Goal: Task Accomplishment & Management: Manage account settings

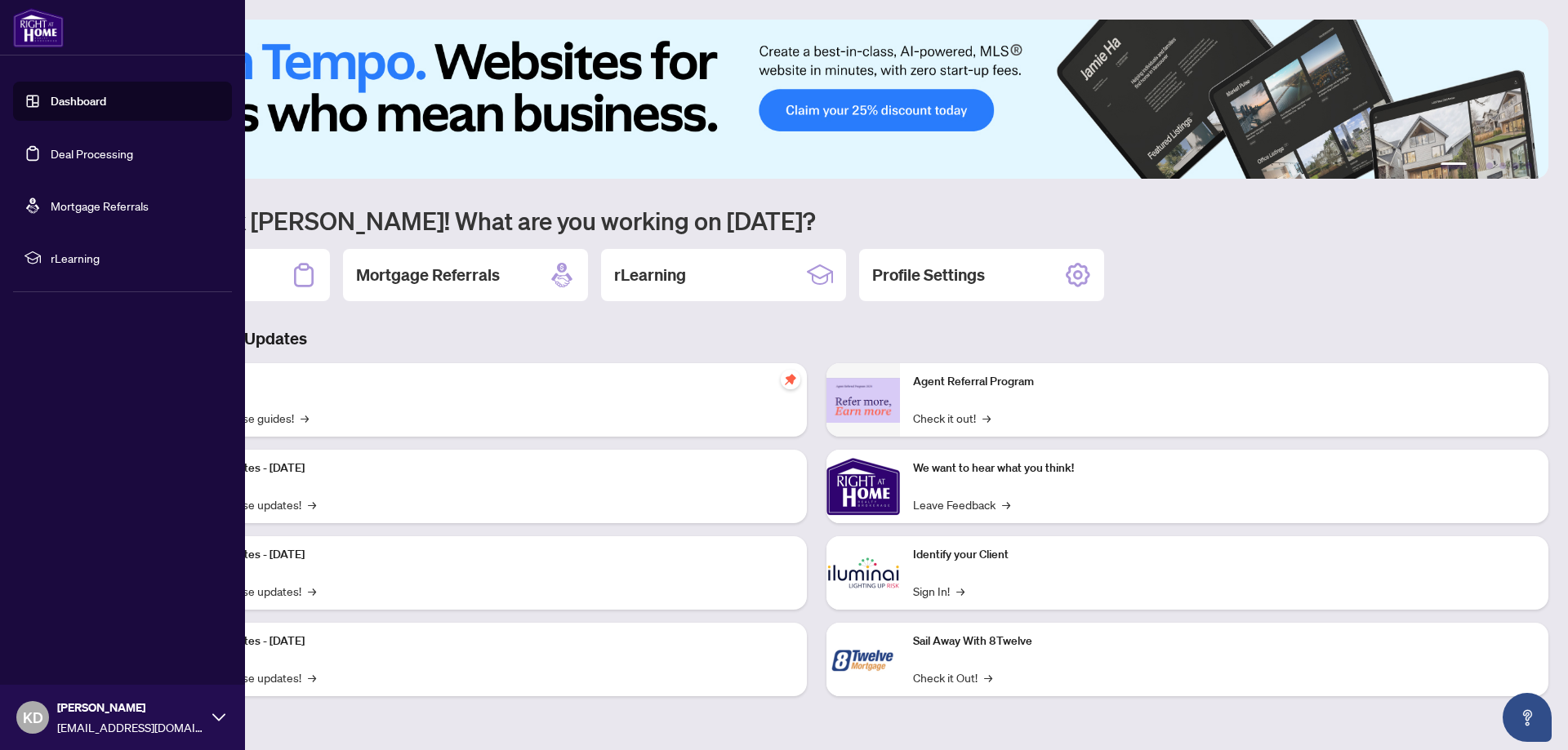
click at [106, 106] on link "Dashboard" at bounding box center [78, 102] width 56 height 15
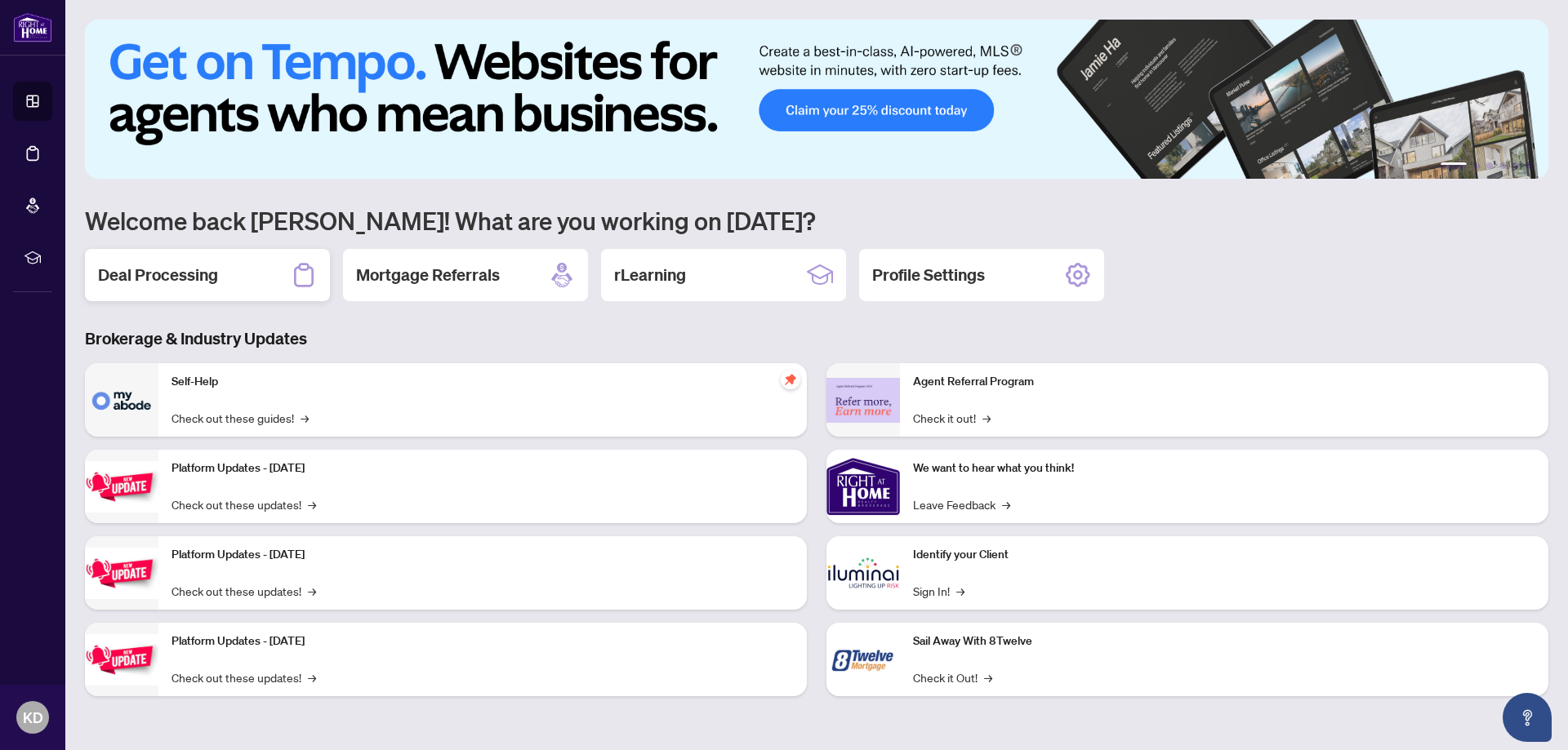
click at [210, 269] on h2 "Deal Processing" at bounding box center [157, 275] width 120 height 23
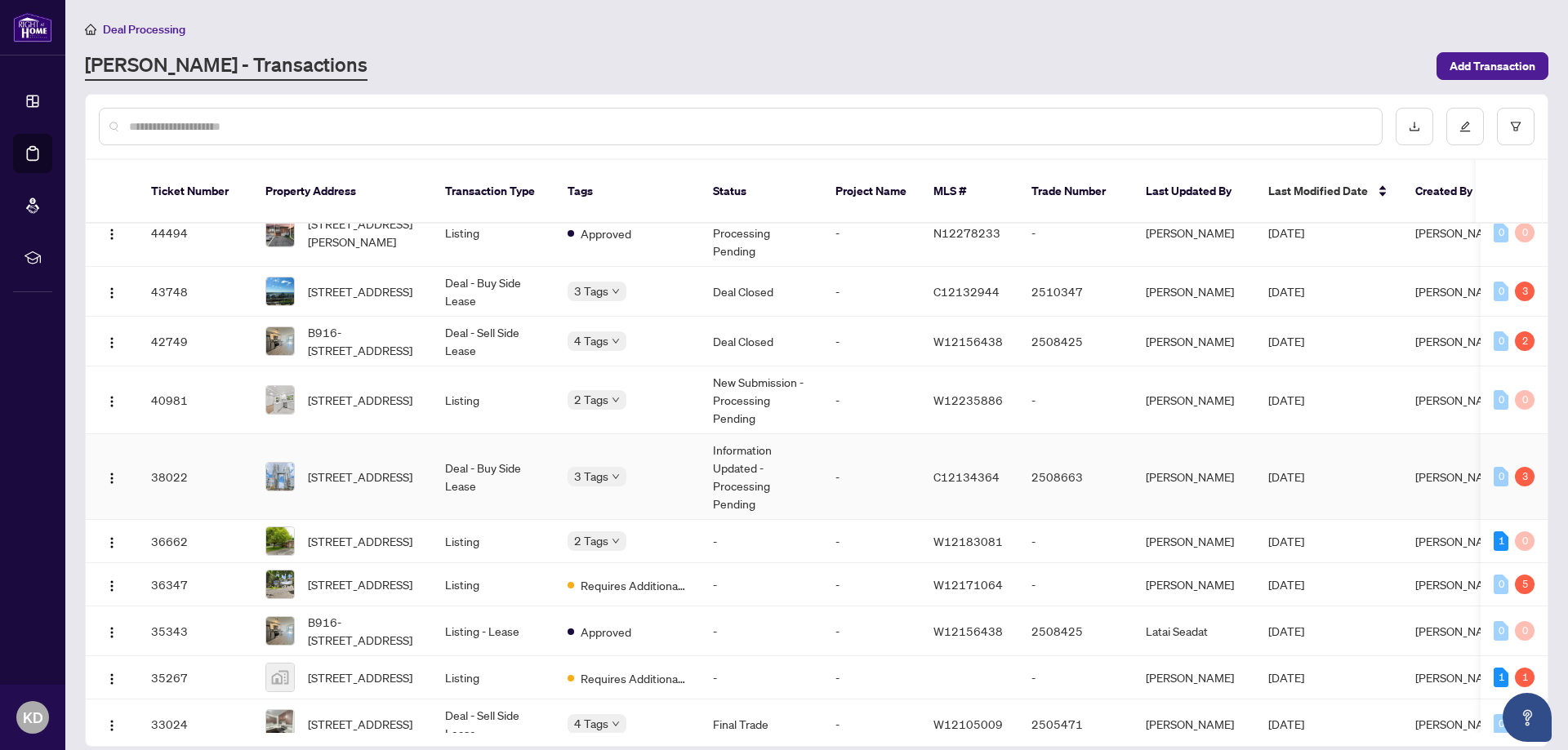
scroll to position [571, 0]
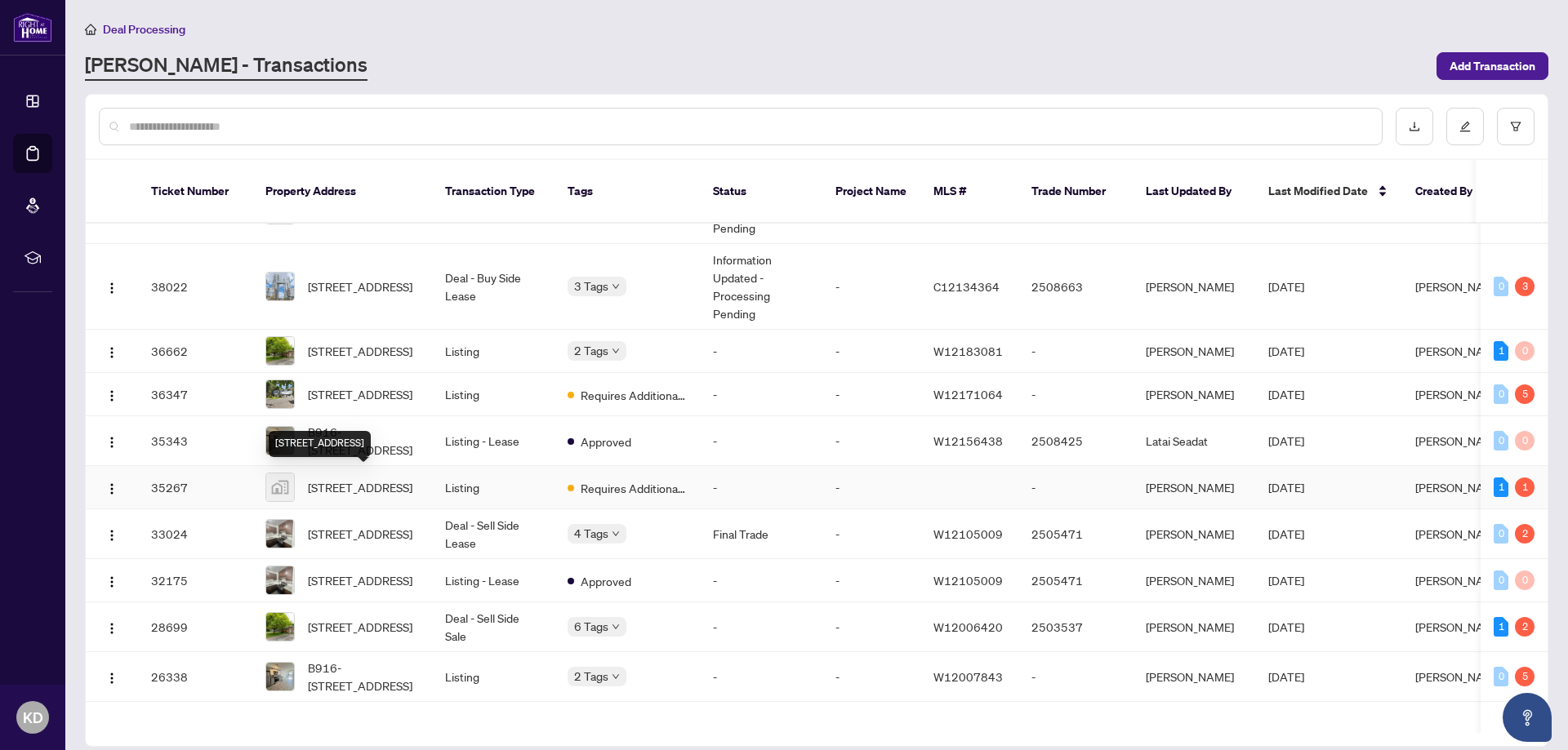
click at [404, 480] on span "[STREET_ADDRESS]" at bounding box center [360, 487] width 104 height 18
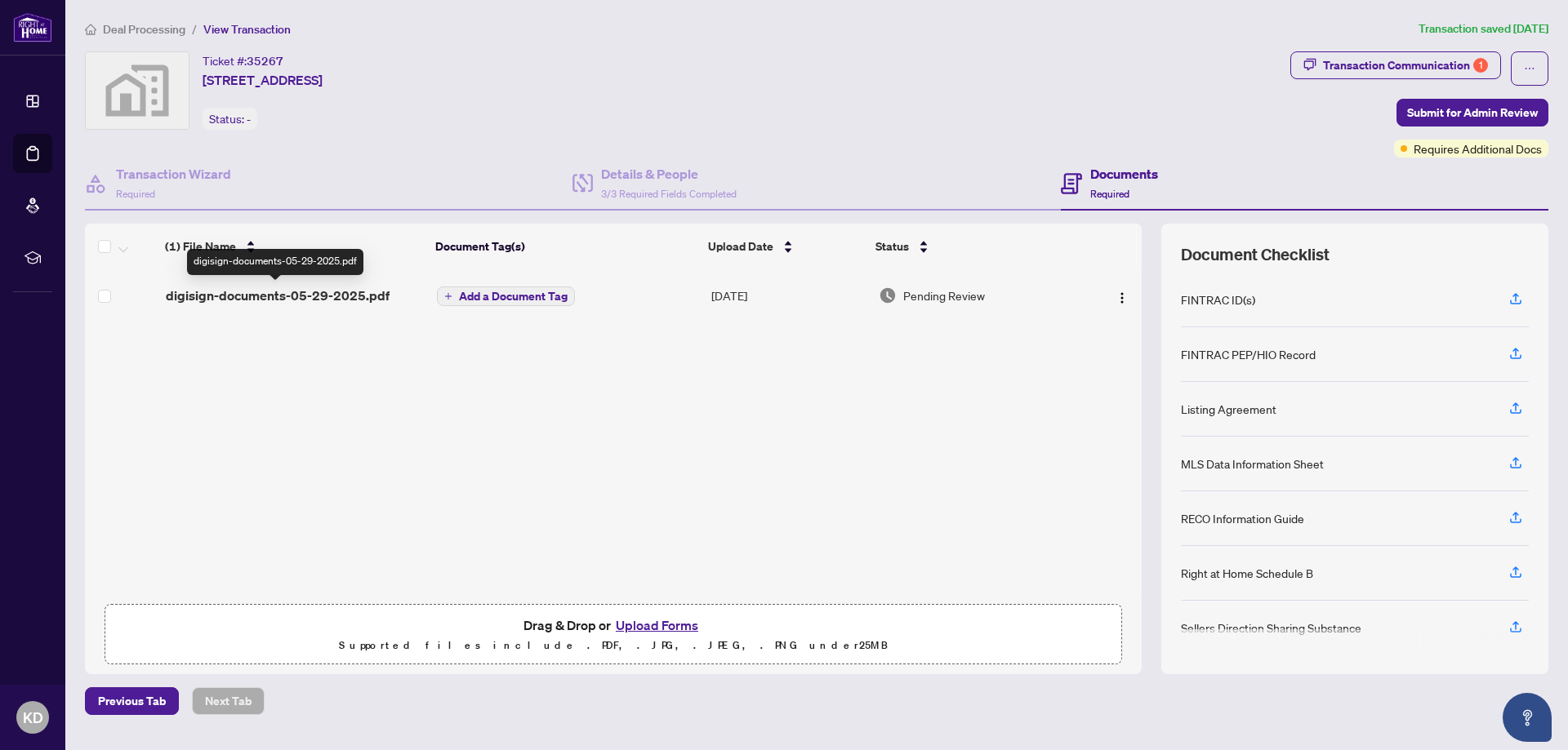
click at [293, 297] on span "digisign-documents-05-29-2025.pdf" at bounding box center [278, 295] width 224 height 20
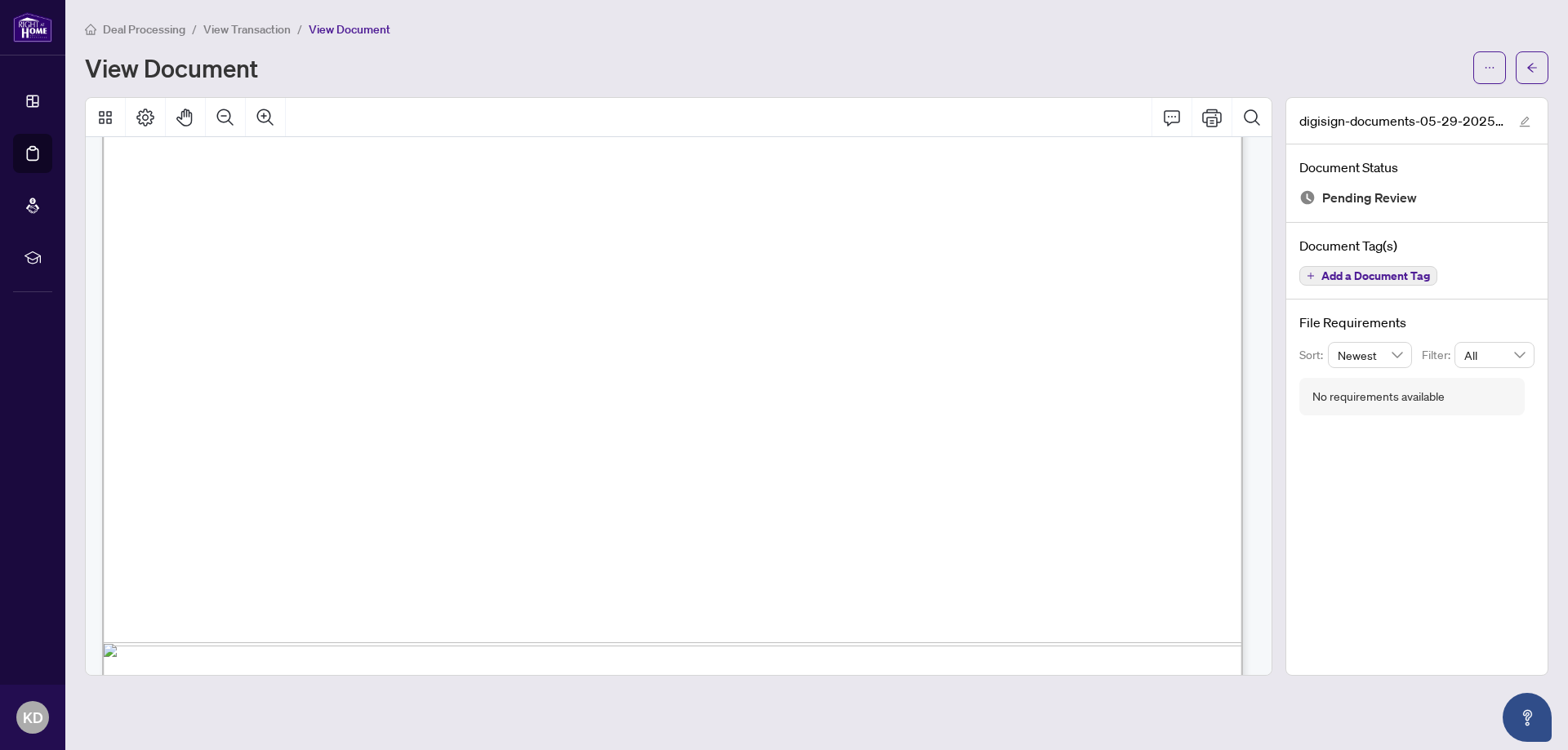
scroll to position [953, 0]
click at [1534, 67] on icon "arrow-left" at bounding box center [1532, 68] width 11 height 11
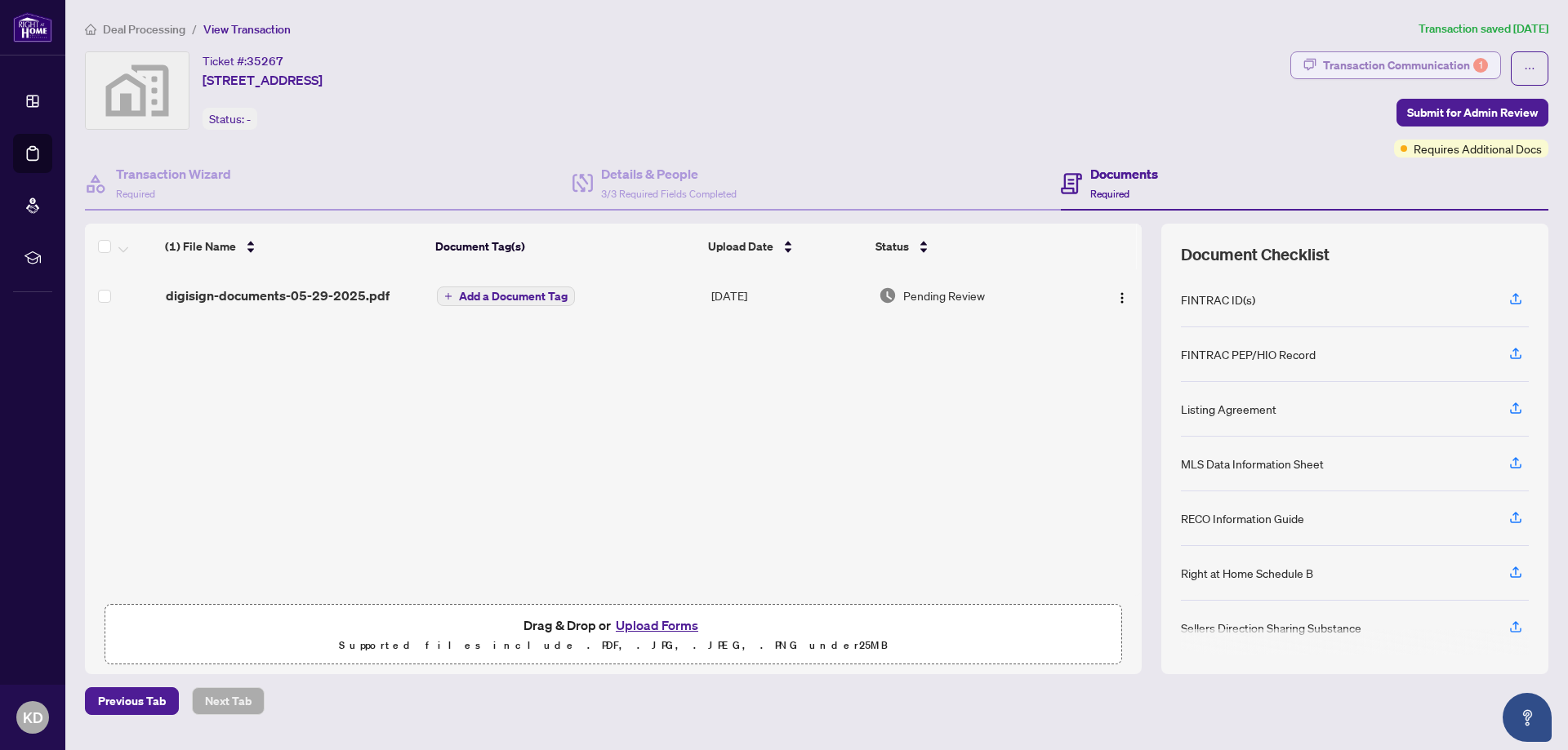
click at [1382, 56] on div "Transaction Communication 1" at bounding box center [1405, 65] width 165 height 26
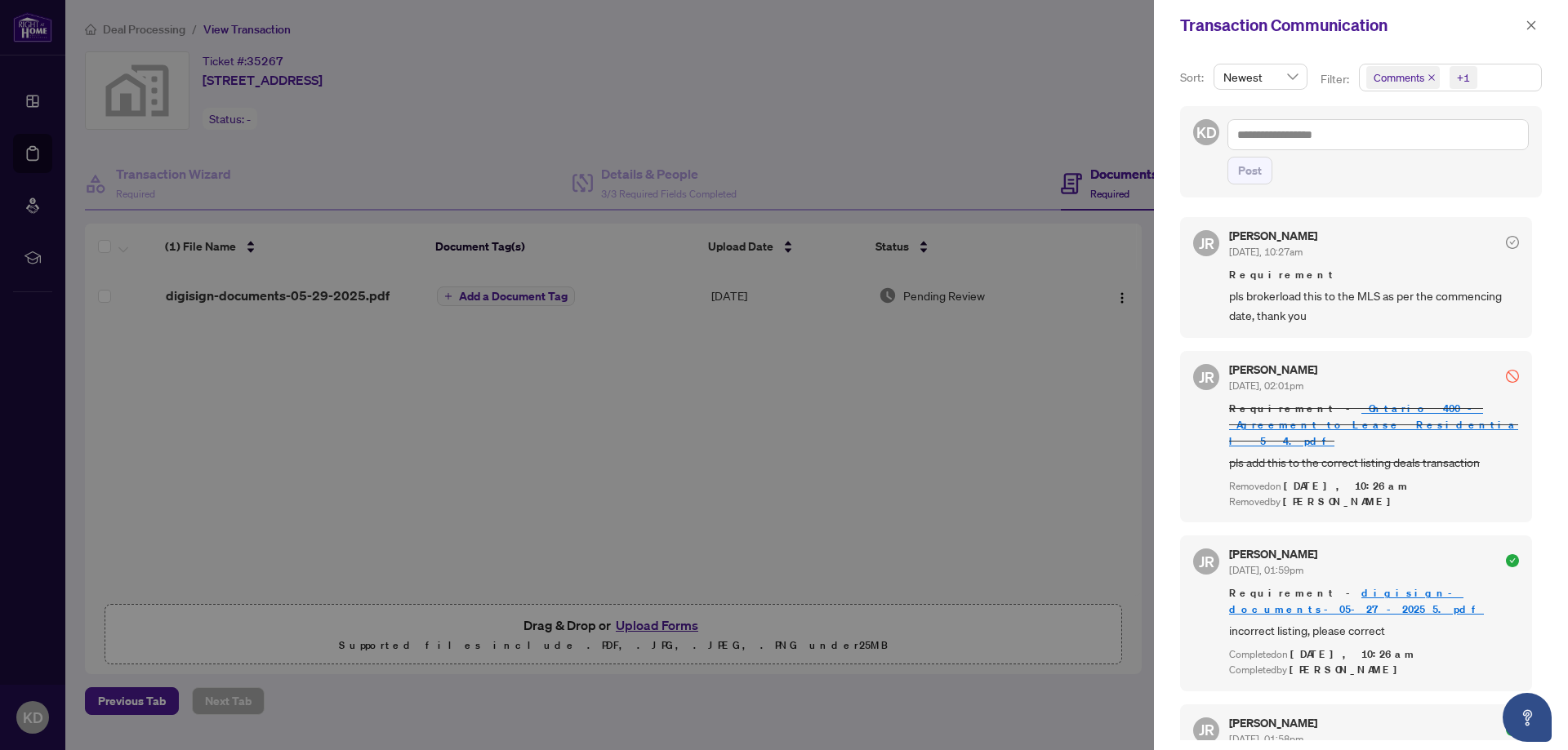
click at [988, 49] on div at bounding box center [784, 375] width 1568 height 750
click at [1528, 20] on icon "close" at bounding box center [1531, 25] width 11 height 11
